Goal: Find specific page/section: Find specific page/section

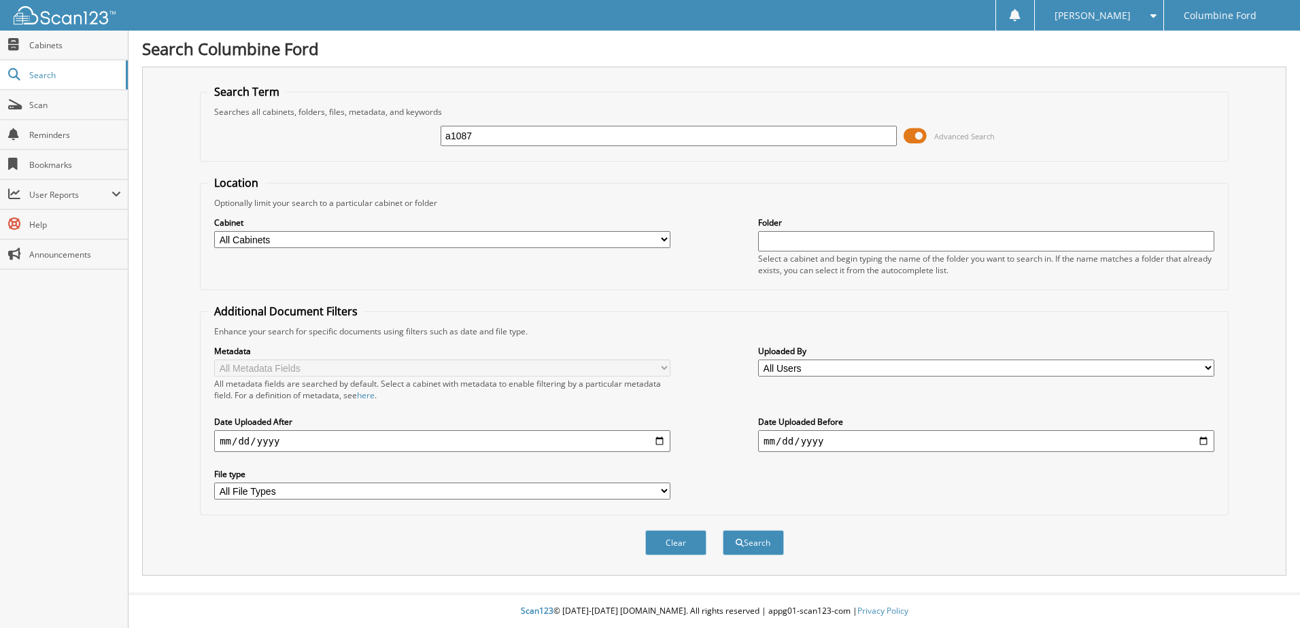
type input "a1087"
click at [723, 530] on button "Search" at bounding box center [753, 542] width 61 height 25
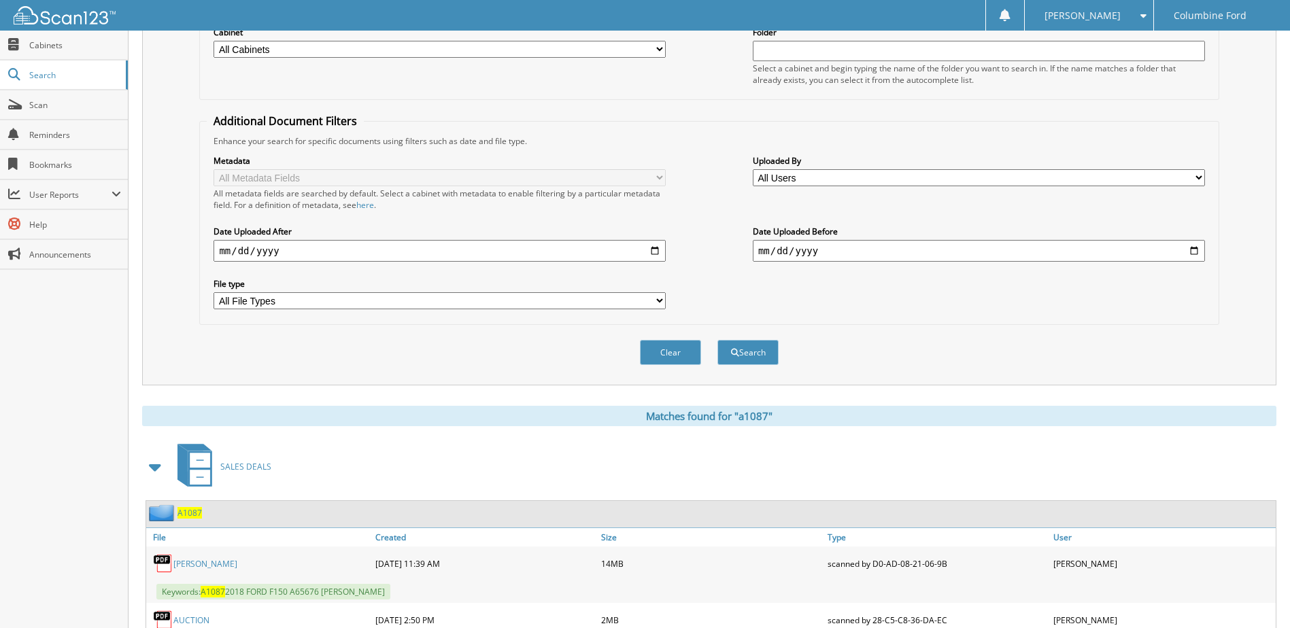
scroll to position [264, 0]
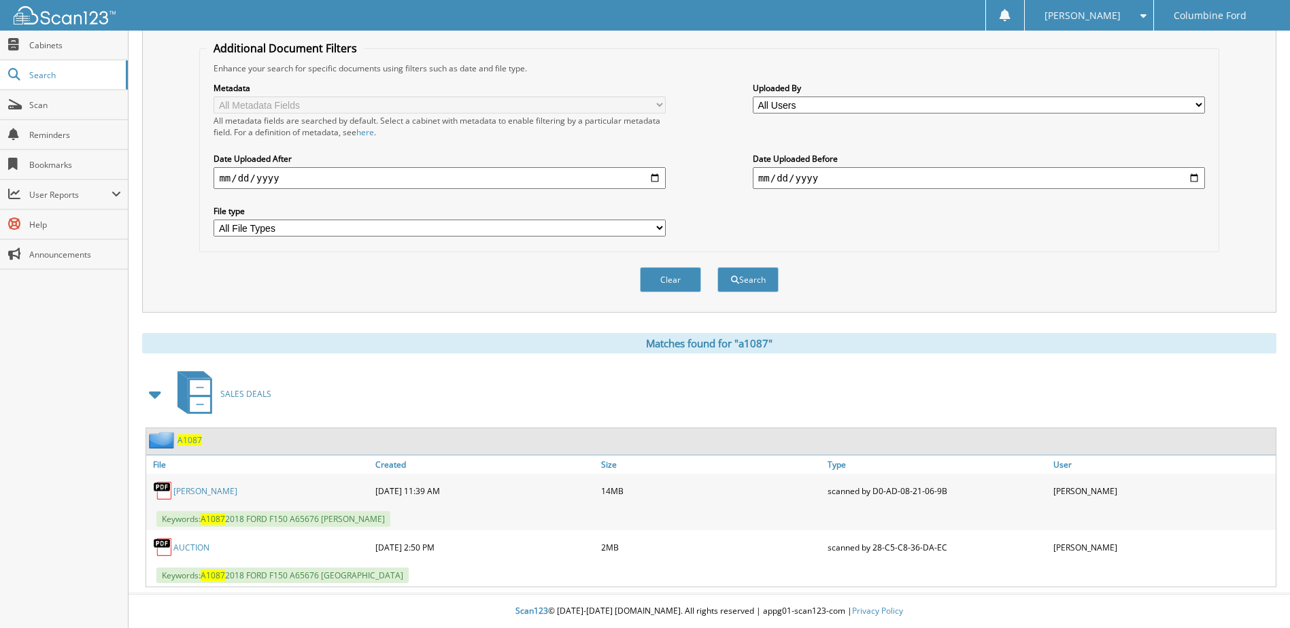
click at [220, 493] on link "[PERSON_NAME]" at bounding box center [205, 492] width 64 height 12
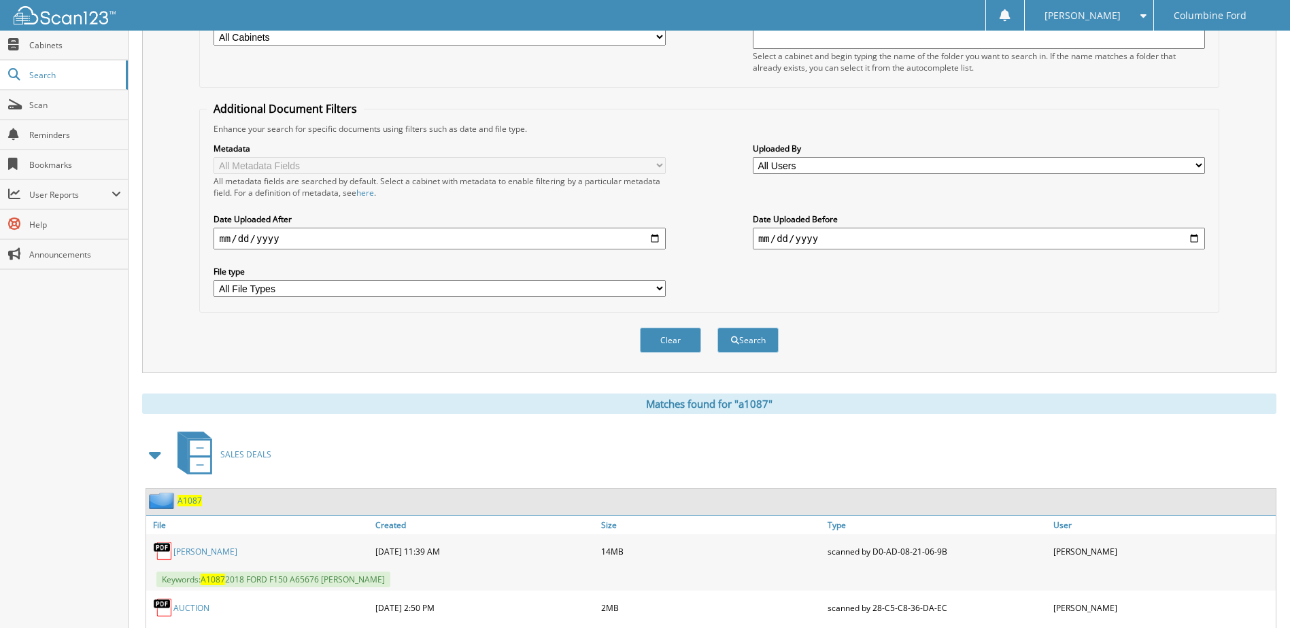
scroll to position [0, 0]
